Goal: Check status: Check status

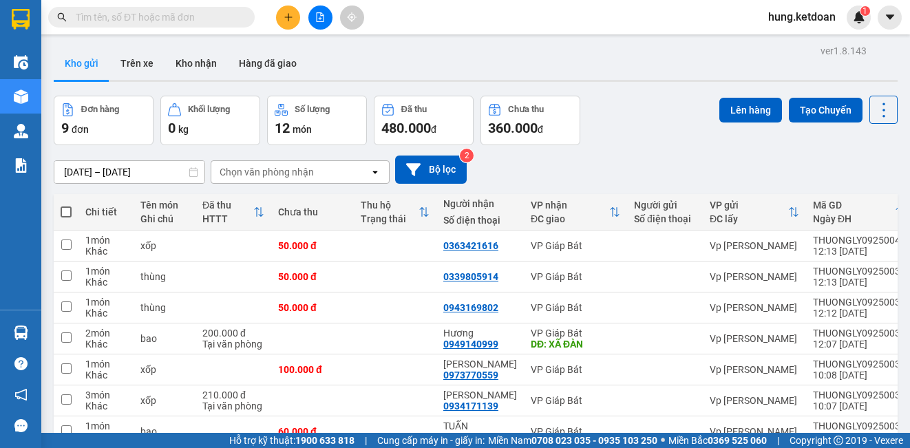
click at [126, 170] on input "[DATE] – [DATE]" at bounding box center [129, 172] width 150 height 22
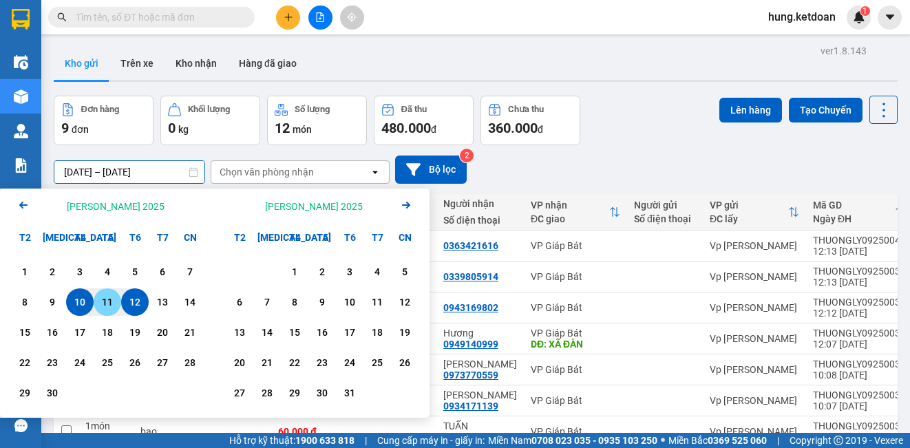
click at [107, 302] on div "11" at bounding box center [107, 302] width 19 height 17
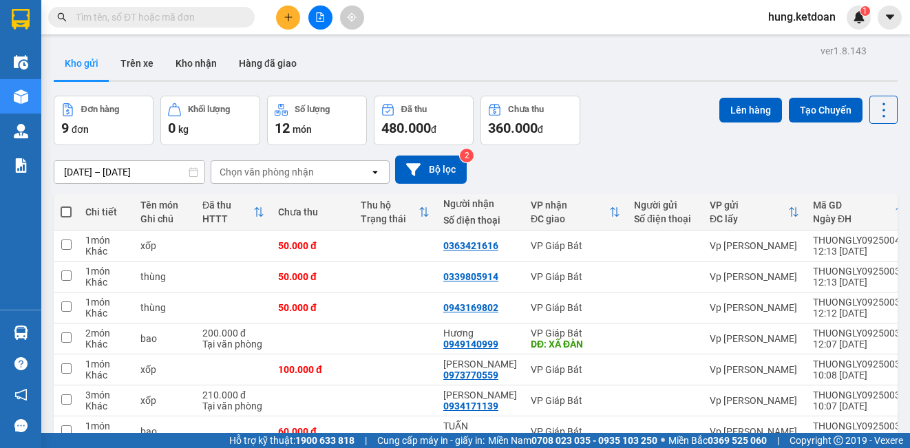
type input "[DATE] – [DATE]"
